Goal: Task Accomplishment & Management: Manage account settings

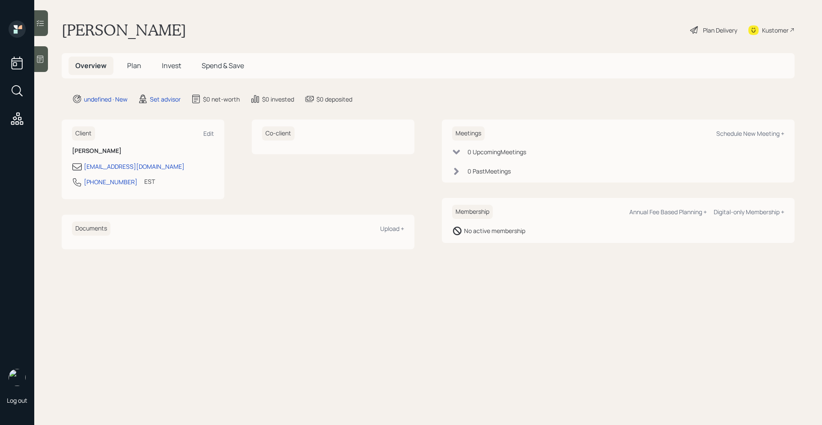
click at [46, 57] on div at bounding box center [41, 59] width 14 height 26
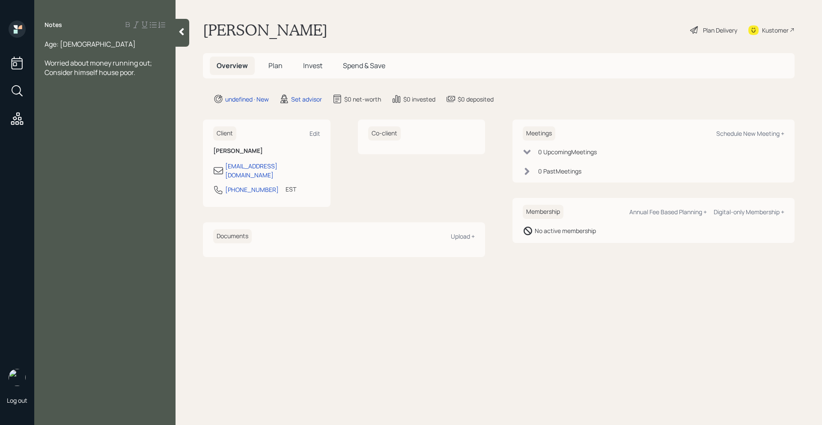
click at [71, 50] on div at bounding box center [105, 53] width 121 height 9
click at [71, 49] on div at bounding box center [105, 53] width 121 height 9
click at [142, 72] on div "Worried about money running out; Consider himself house poor." at bounding box center [105, 67] width 121 height 19
click at [84, 45] on div "Age: [DEMOGRAPHIC_DATA]" at bounding box center [105, 43] width 121 height 9
click at [152, 71] on div "Worried about money running out; Consider himself house poor." at bounding box center [105, 77] width 121 height 19
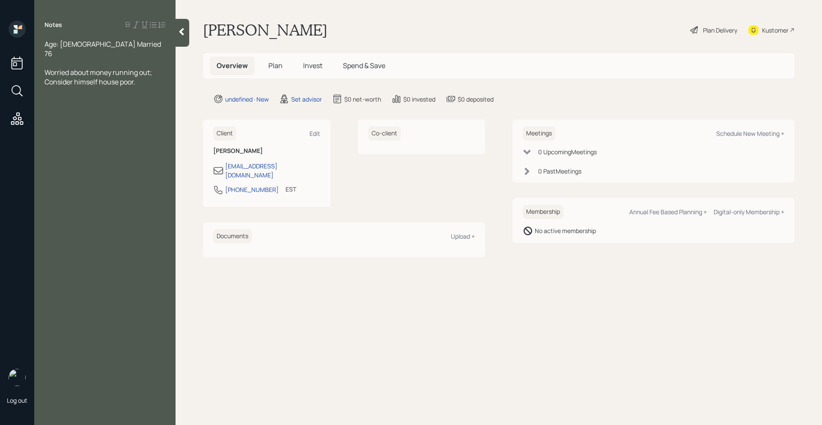
click at [151, 71] on div "Worried about money running out; Consider himself house poor." at bounding box center [105, 77] width 121 height 19
click at [46, 181] on span "Properties:" at bounding box center [62, 185] width 35 height 9
click at [134, 181] on div "Investment Properties:" at bounding box center [105, 185] width 121 height 9
click at [85, 86] on div at bounding box center [105, 90] width 121 height 9
click at [85, 96] on div "Income:" at bounding box center [105, 100] width 121 height 9
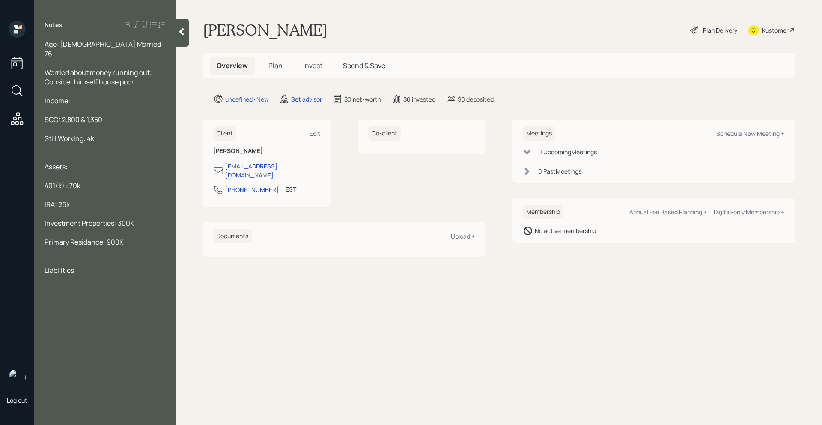
click at [84, 134] on span "Still Working: 4k" at bounding box center [70, 138] width 50 height 9
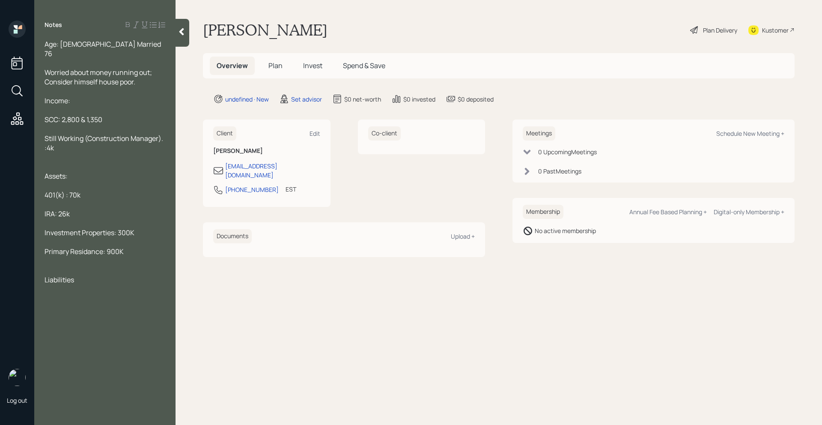
click at [92, 141] on div "Still Working (Construction Manager). :4k" at bounding box center [105, 143] width 121 height 19
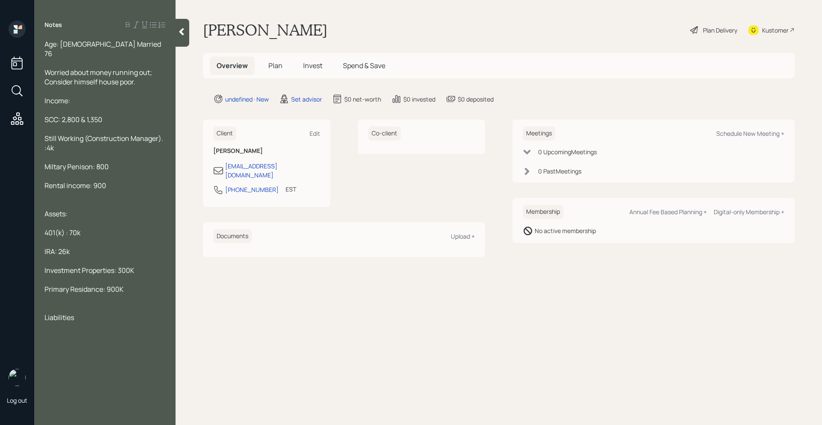
click at [55, 162] on span "Miltary Penison: 800" at bounding box center [77, 166] width 64 height 9
click at [92, 162] on span "Miltary Penison: 800" at bounding box center [77, 166] width 64 height 9
click at [57, 162] on span "Miltary Penison: 800" at bounding box center [77, 166] width 64 height 9
click at [82, 162] on span "Military Penison: 800" at bounding box center [78, 166] width 66 height 9
click at [117, 181] on div "Rental income: 900" at bounding box center [105, 185] width 121 height 9
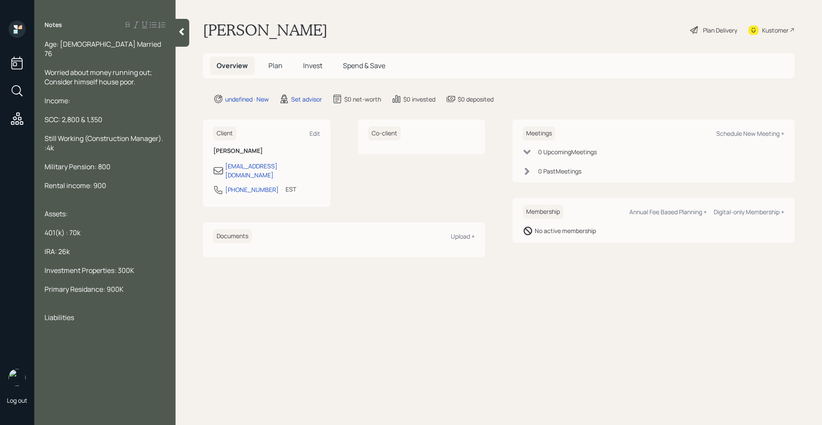
click at [94, 181] on span "Rental income: 900" at bounding box center [76, 185] width 62 height 9
click at [99, 162] on span "Military Pension: 800" at bounding box center [78, 166] width 66 height 9
click at [136, 181] on div "Rental income: $900" at bounding box center [105, 185] width 121 height 9
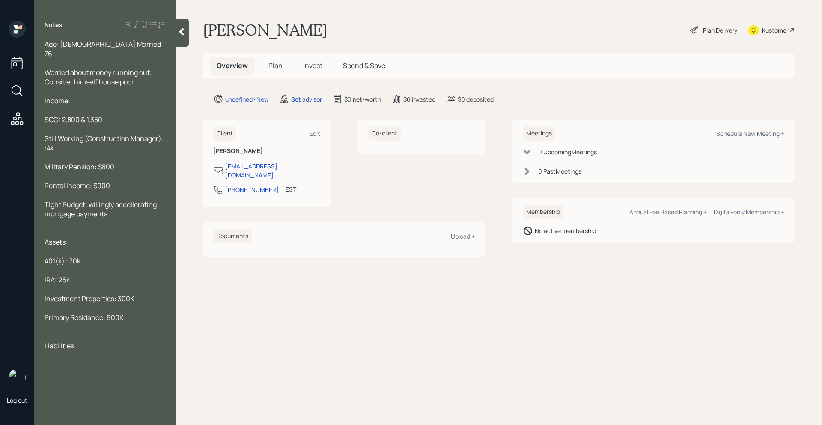
click at [84, 341] on div "Liabilities" at bounding box center [105, 345] width 121 height 9
click at [66, 331] on div at bounding box center [105, 335] width 121 height 9
click at [106, 341] on div at bounding box center [105, 345] width 121 height 9
click at [103, 350] on div "Liabilities" at bounding box center [105, 354] width 121 height 9
click at [96, 350] on div "Liabilities" at bounding box center [105, 354] width 121 height 9
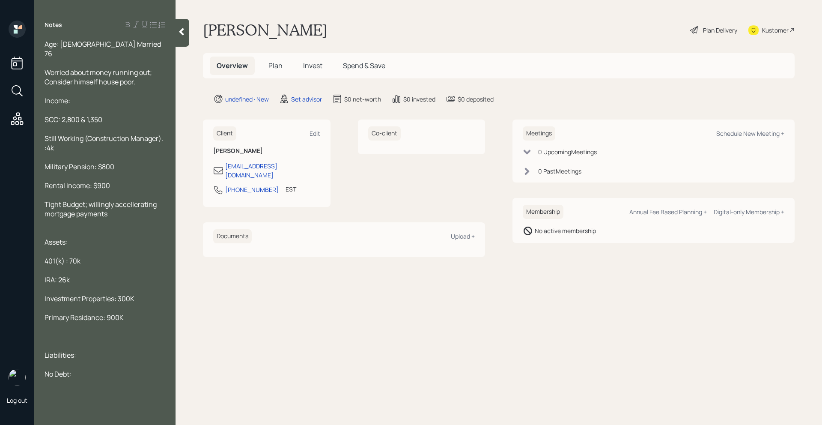
click at [43, 329] on div "Age: [DEMOGRAPHIC_DATA] Married 76 Worried about money running out; Consider hi…" at bounding box center [104, 208] width 141 height 339
click at [51, 331] on div at bounding box center [105, 335] width 121 height 9
click at [101, 313] on span "Primary Residance: 900K" at bounding box center [84, 317] width 79 height 9
click at [97, 313] on span "Primary Residance: 900K" at bounding box center [84, 317] width 79 height 9
click at [93, 313] on span "Primary Residance: 900K" at bounding box center [84, 317] width 79 height 9
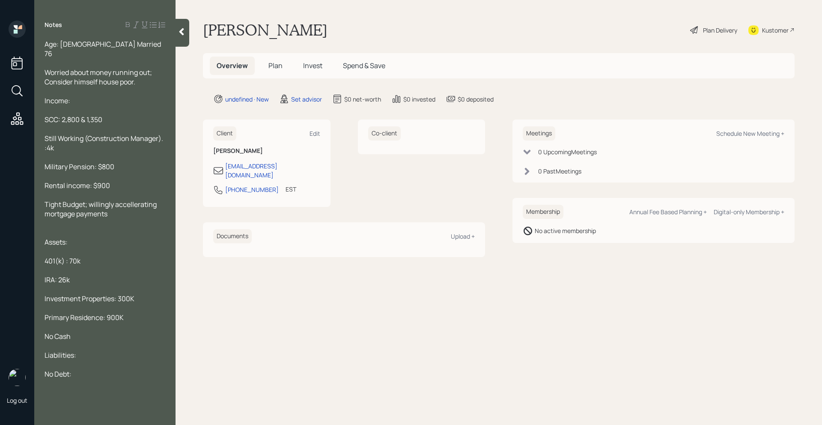
click at [136, 313] on div "Primary Residence: 900K" at bounding box center [105, 317] width 121 height 9
click at [138, 294] on div "Investment Properties: 300K" at bounding box center [105, 298] width 121 height 9
click at [108, 284] on div at bounding box center [105, 288] width 121 height 9
click at [103, 275] on div "IRA: 26k" at bounding box center [105, 279] width 121 height 9
click at [103, 265] on div at bounding box center [105, 269] width 121 height 9
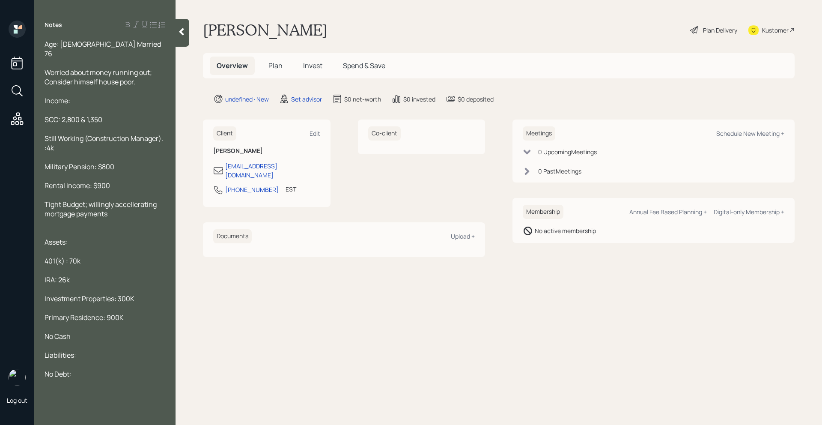
click at [97, 350] on div "Liabilities:" at bounding box center [105, 354] width 121 height 9
click at [81, 369] on div "No Debt:" at bounding box center [105, 373] width 121 height 9
click at [60, 137] on div "Still Working (Construction Manager). :4k" at bounding box center [105, 143] width 121 height 19
click at [166, 134] on div "Age: [DEMOGRAPHIC_DATA] Married 76 Worried about money running out; Consider hi…" at bounding box center [104, 208] width 141 height 339
click at [162, 134] on span "Still Working (Construction Manager). :4k" at bounding box center [105, 143] width 120 height 19
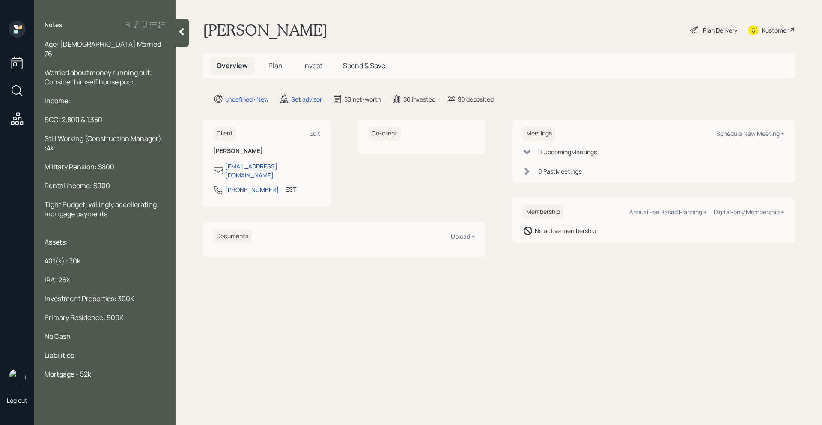
click at [164, 134] on span "Still Working (Construction Manager). :4k" at bounding box center [105, 143] width 120 height 19
click at [88, 138] on div "Still Working (Construction Manager) :4k" at bounding box center [105, 143] width 121 height 19
click at [740, 134] on div "Schedule New Meeting +" at bounding box center [750, 133] width 68 height 8
select select "round-[PERSON_NAME]"
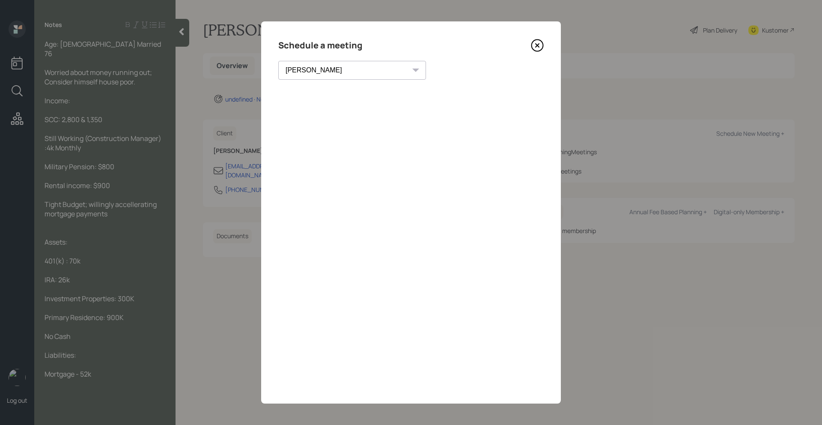
click at [534, 43] on icon at bounding box center [537, 45] width 13 height 13
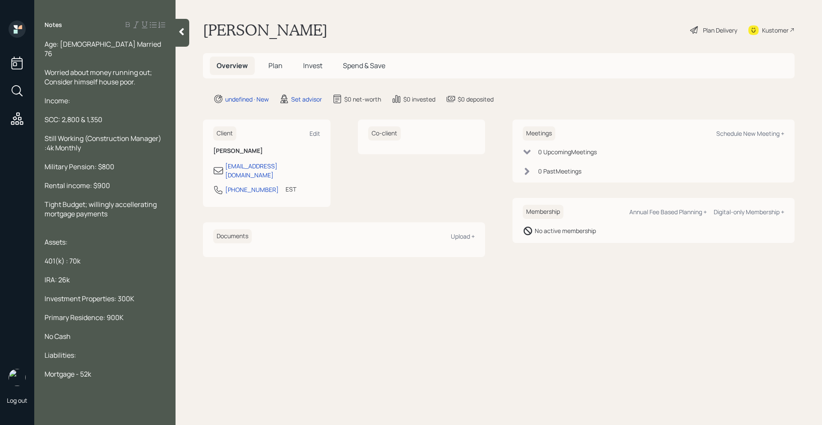
click at [188, 35] on div at bounding box center [183, 33] width 14 height 28
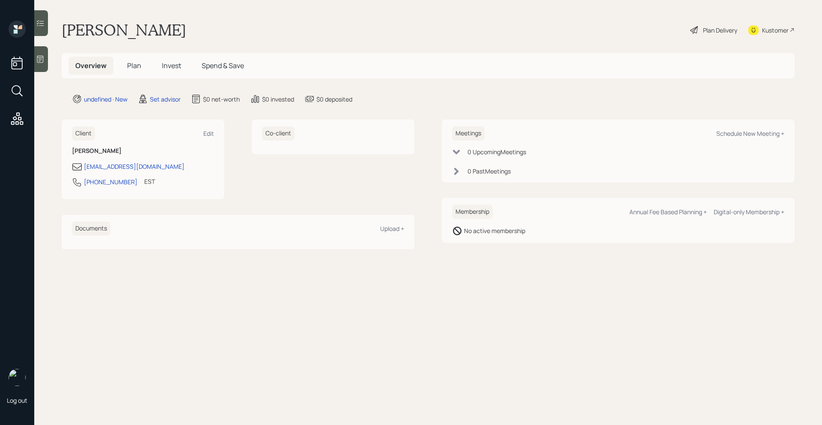
click at [779, 27] on div "Kustomer" at bounding box center [775, 30] width 27 height 9
click at [511, 152] on div "0 Upcoming Meeting s" at bounding box center [497, 151] width 59 height 9
click at [499, 152] on div "0 Upcoming Meeting s" at bounding box center [497, 151] width 59 height 9
click at [137, 72] on h5 "Plan" at bounding box center [134, 66] width 28 height 18
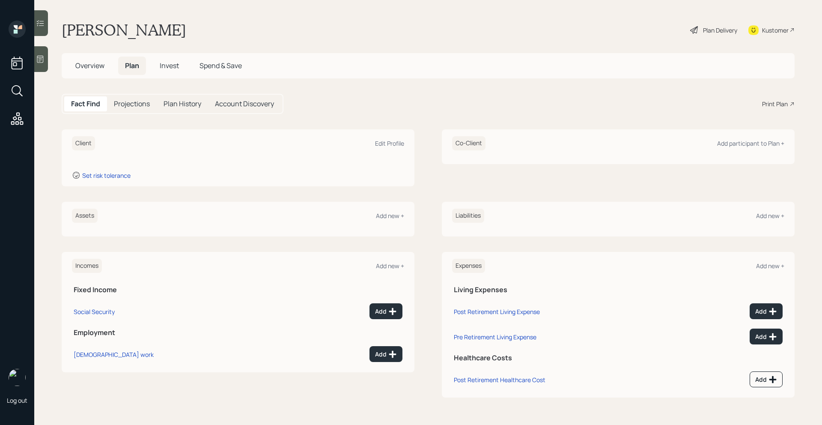
click at [98, 63] on span "Overview" at bounding box center [89, 65] width 29 height 9
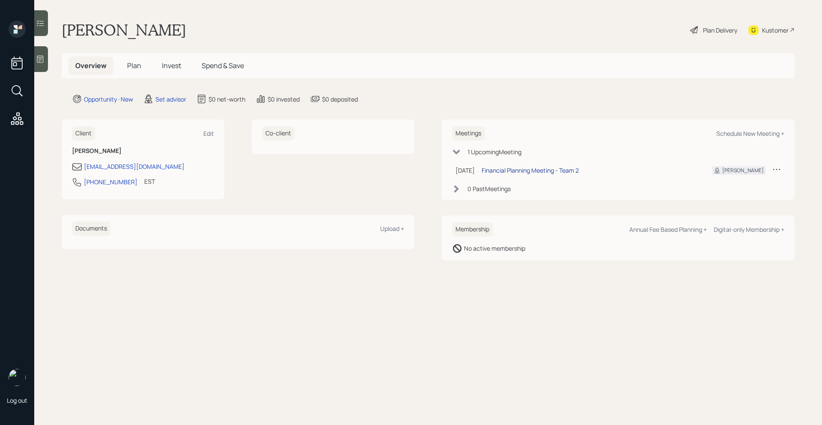
click at [550, 171] on div "Financial Planning Meeting - Team 2" at bounding box center [530, 170] width 97 height 9
click at [783, 169] on td at bounding box center [776, 170] width 15 height 18
click at [777, 169] on icon at bounding box center [776, 169] width 7 height 1
click at [619, 195] on div "Meetings Schedule New Meeting + 1 Upcoming Meeting [DATE] [DATE] 4:00 PM EDT Fi…" at bounding box center [618, 159] width 353 height 80
drag, startPoint x: 491, startPoint y: 170, endPoint x: 456, endPoint y: 170, distance: 35.5
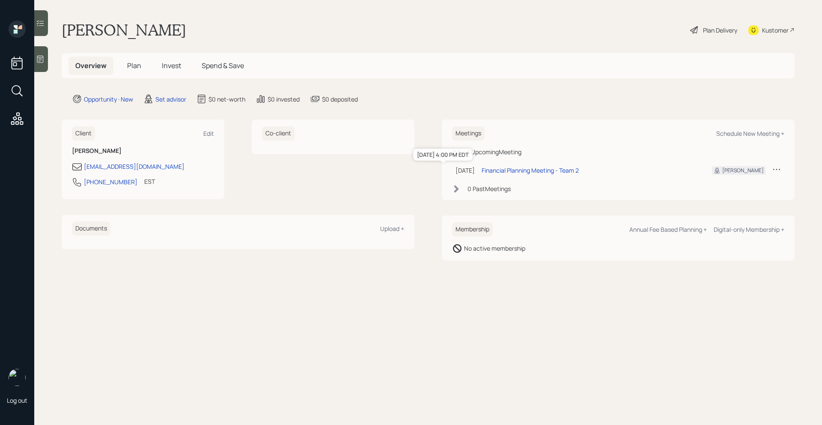
click at [456, 170] on td "[DATE] [DATE] 4:00 PM EDT" at bounding box center [465, 170] width 26 height 18
copy div "[DATE]"
